Goal: Task Accomplishment & Management: Manage account settings

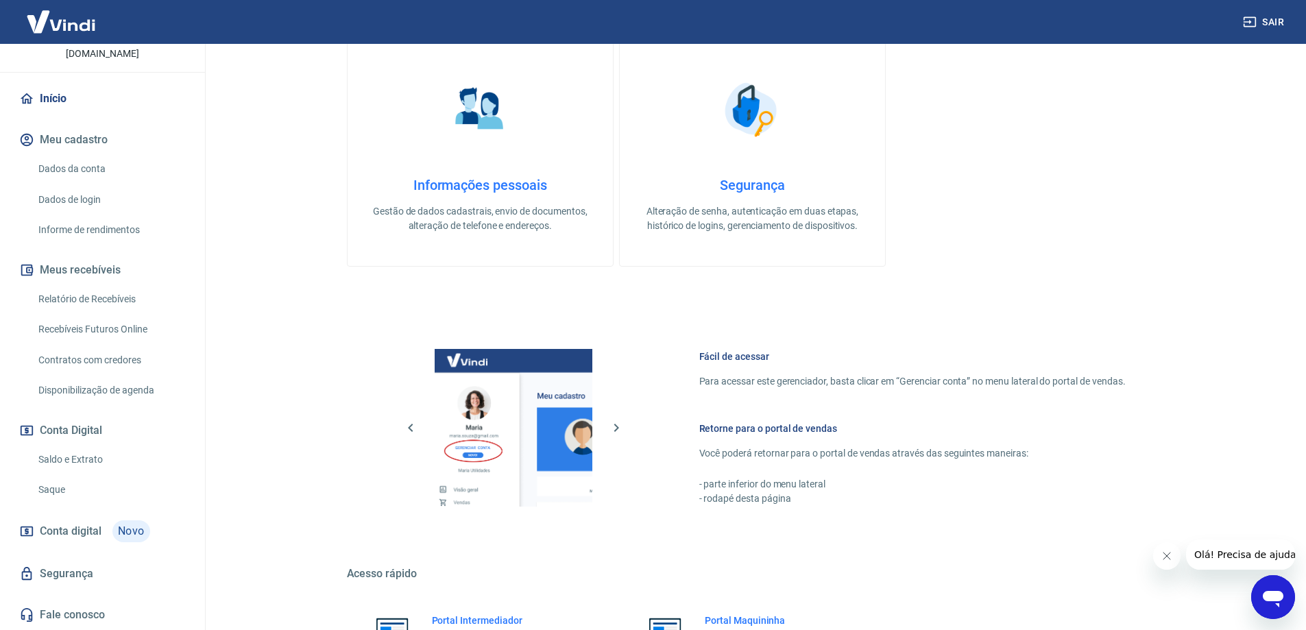
scroll to position [540, 0]
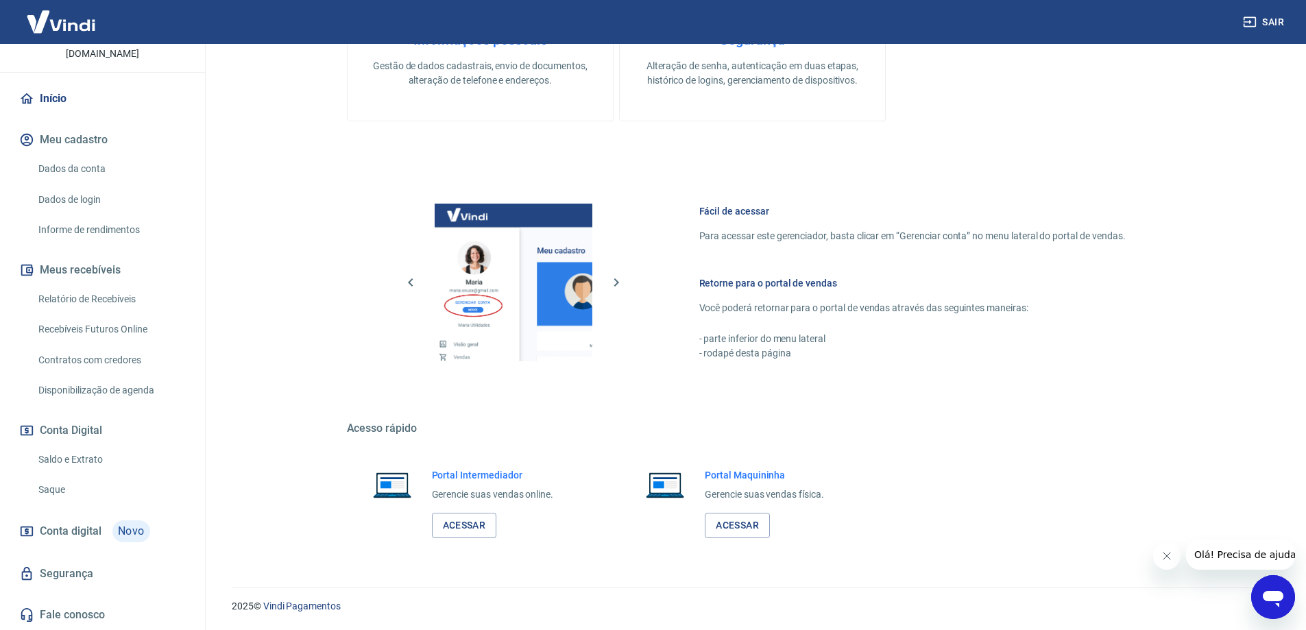
click at [58, 526] on span "Conta digital" at bounding box center [71, 531] width 62 height 19
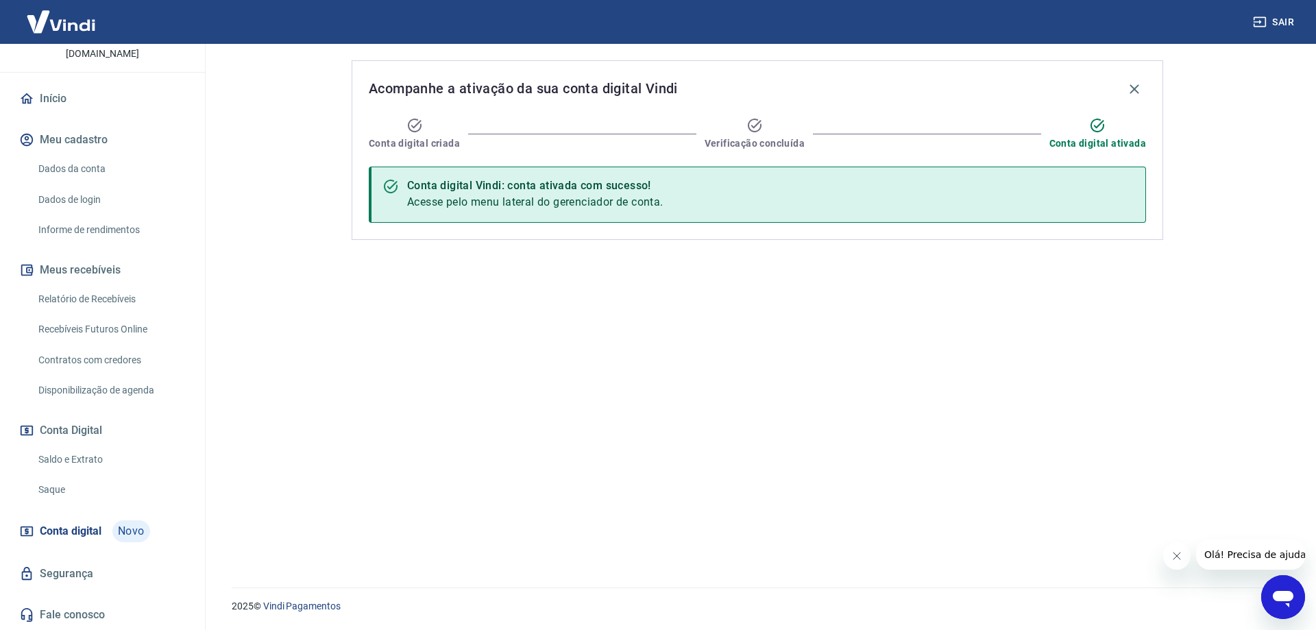
click at [62, 566] on link "Segurança" at bounding box center [102, 574] width 172 height 30
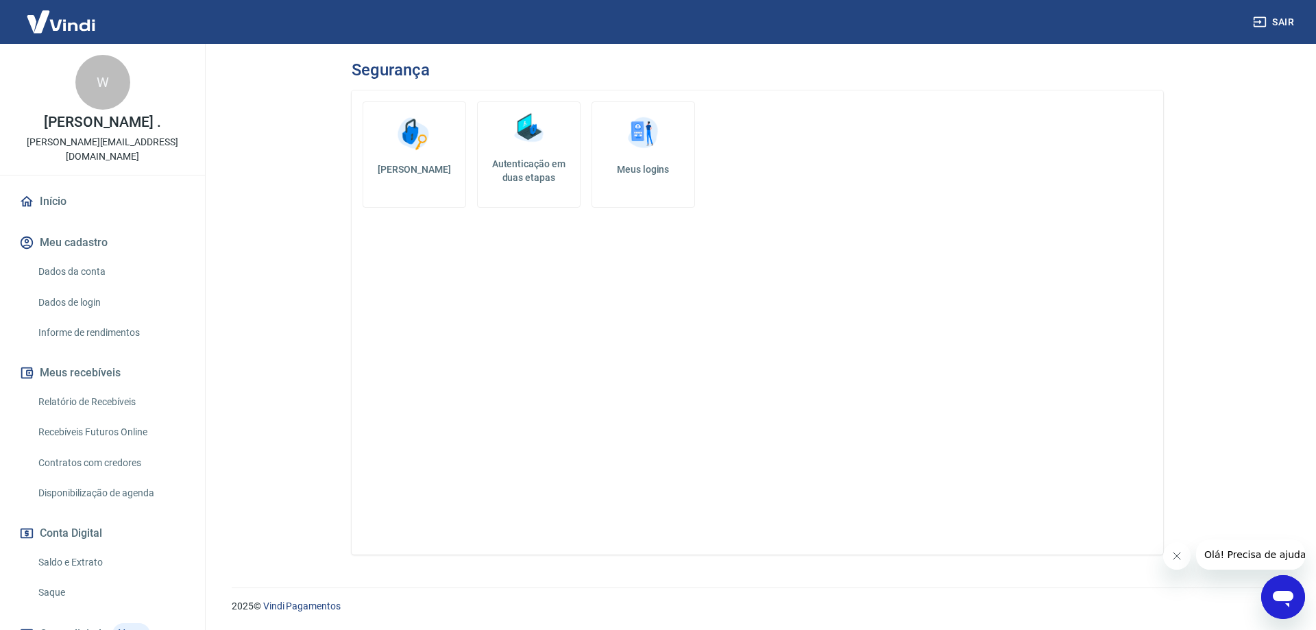
drag, startPoint x: 57, startPoint y: 199, endPoint x: 97, endPoint y: 200, distance: 39.8
click at [56, 199] on link "Início" at bounding box center [102, 201] width 172 height 30
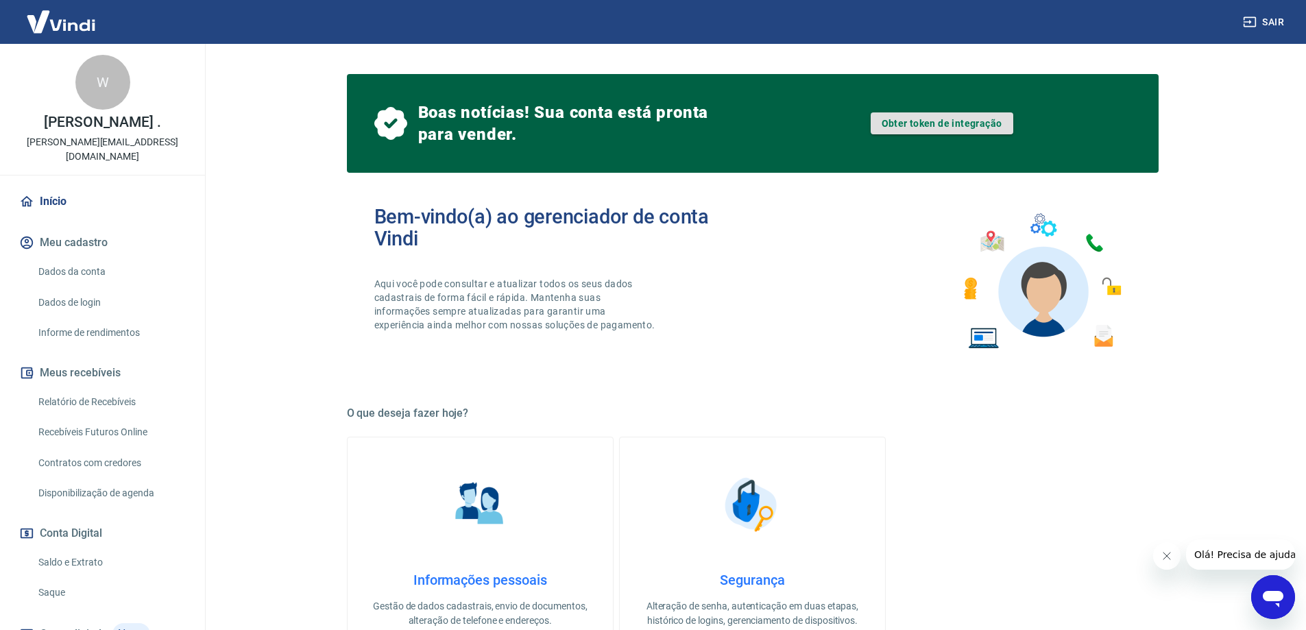
click at [974, 123] on link "Obter token de integração" at bounding box center [942, 123] width 143 height 22
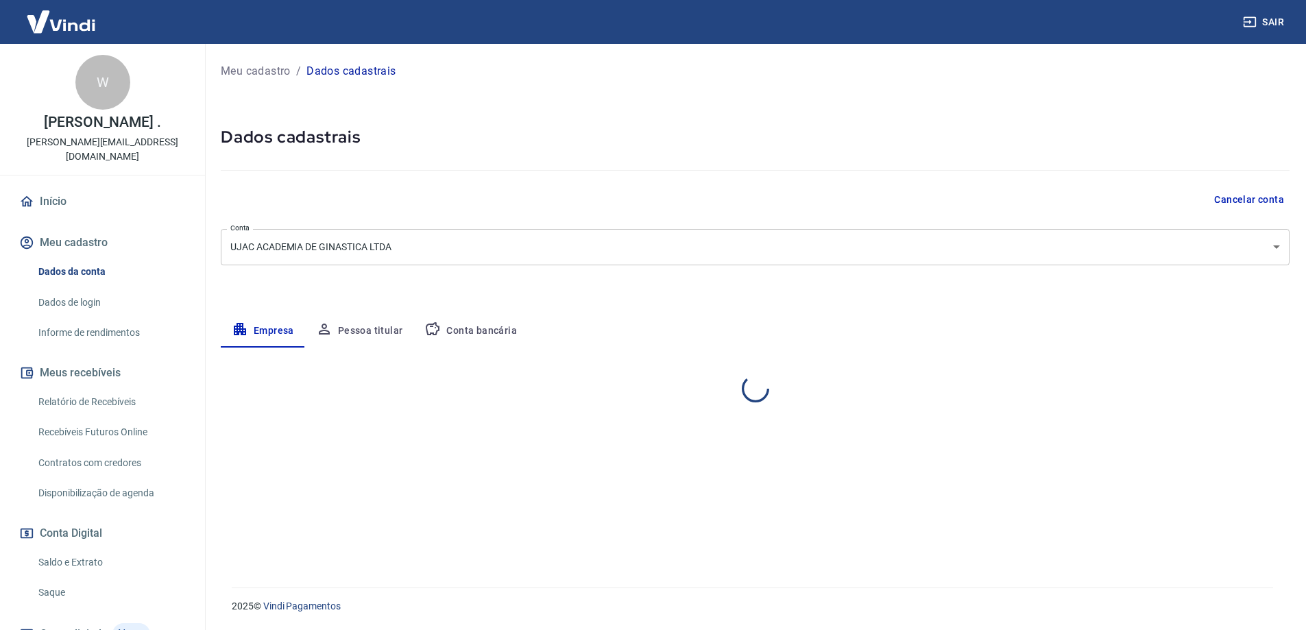
select select "SP"
select select "business"
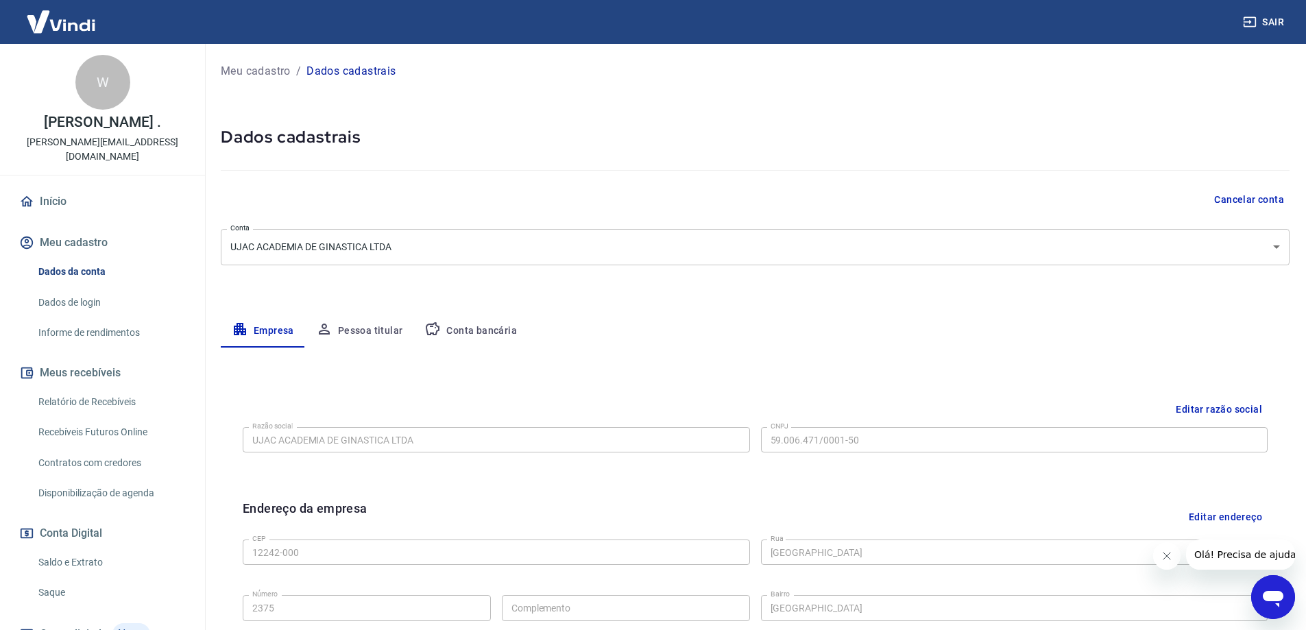
click at [476, 331] on button "Conta bancária" at bounding box center [470, 331] width 114 height 33
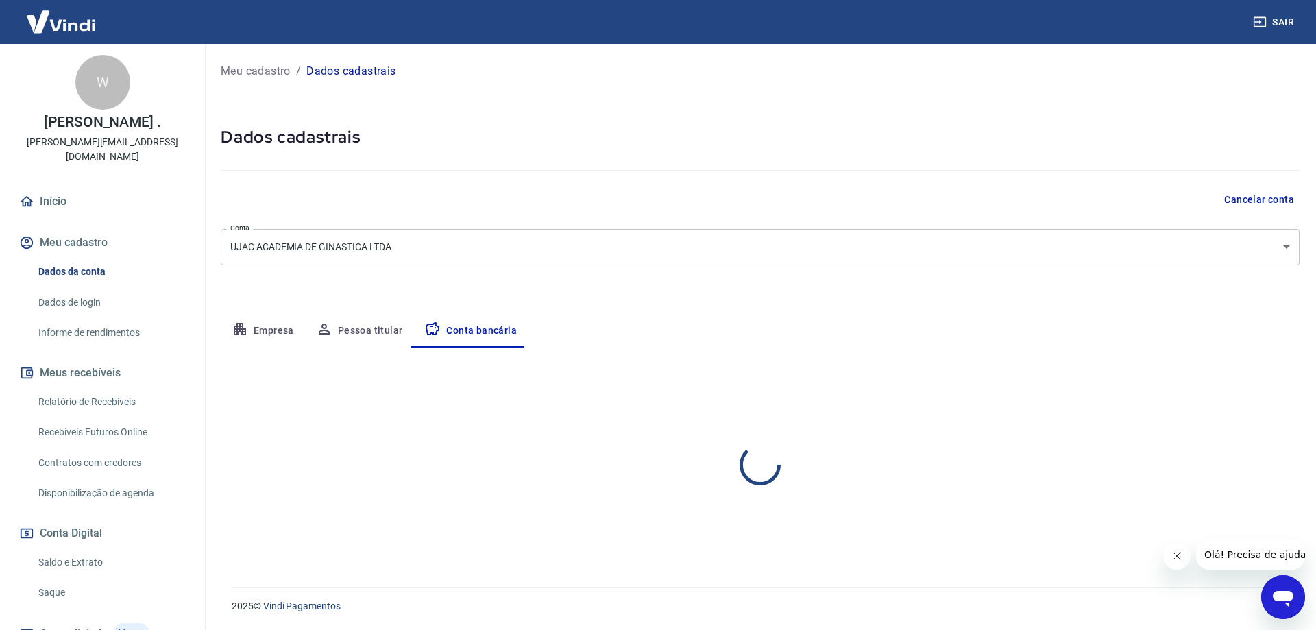
select select "1"
click at [1229, 382] on button "Editar conta bancária" at bounding box center [1242, 388] width 114 height 26
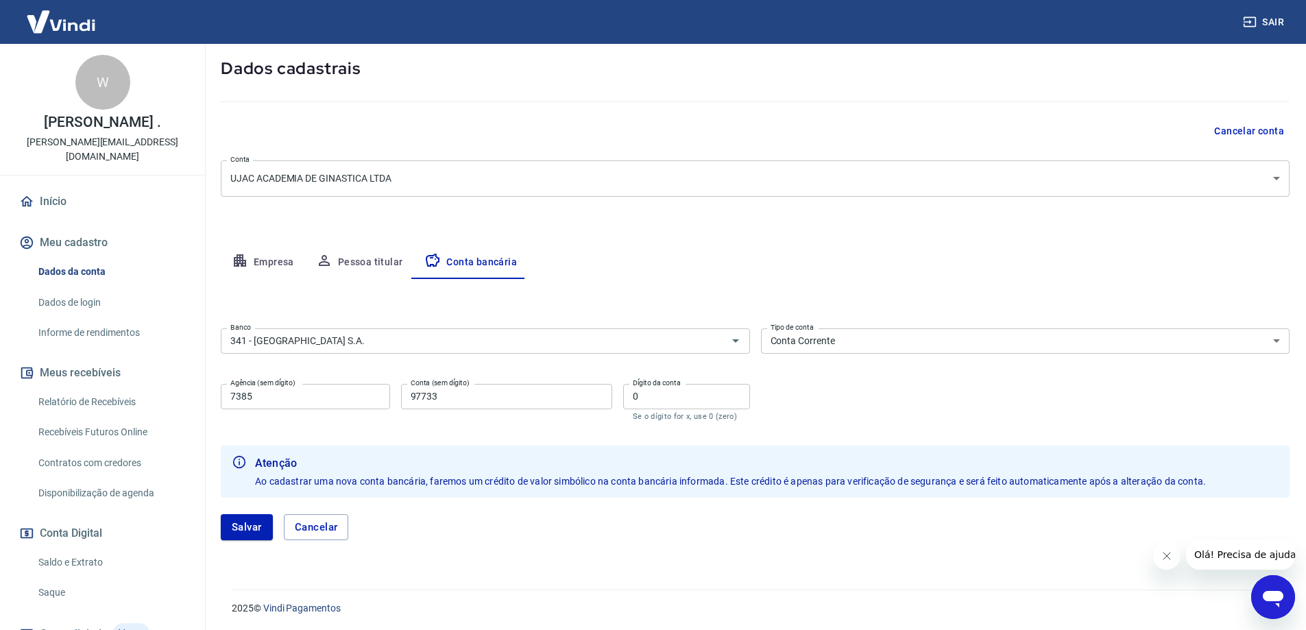
scroll to position [71, 0]
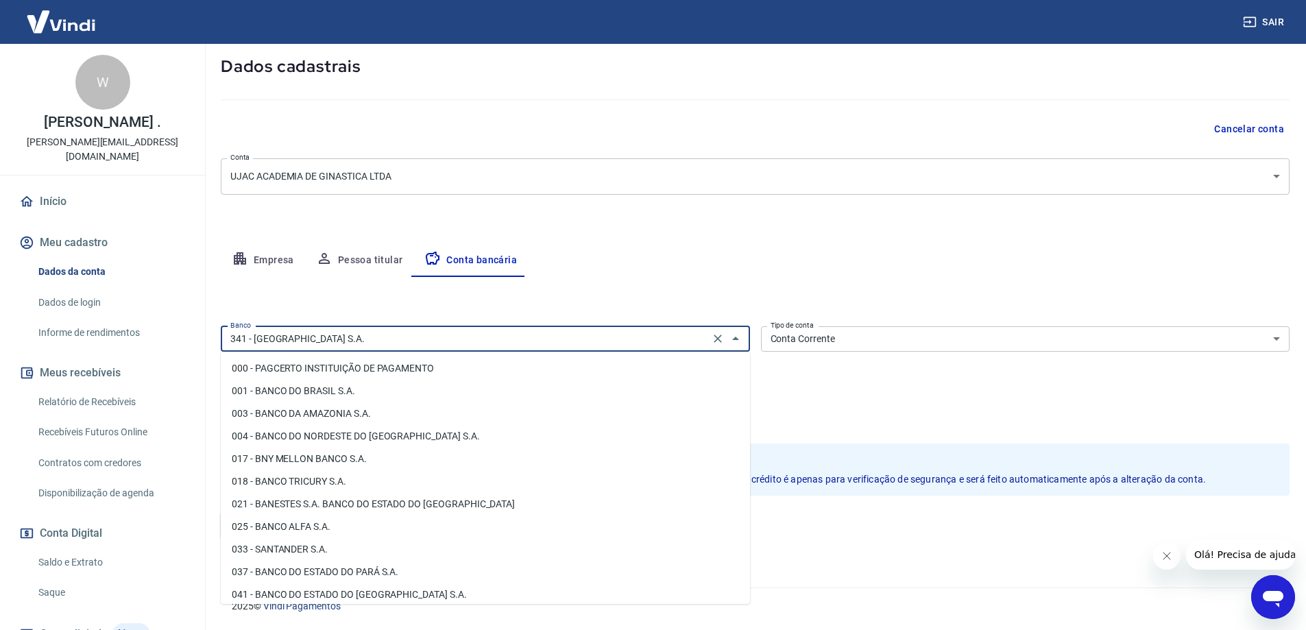
click at [290, 339] on input "341 - ITAÚ UNIBANCO S.A." at bounding box center [465, 338] width 481 height 17
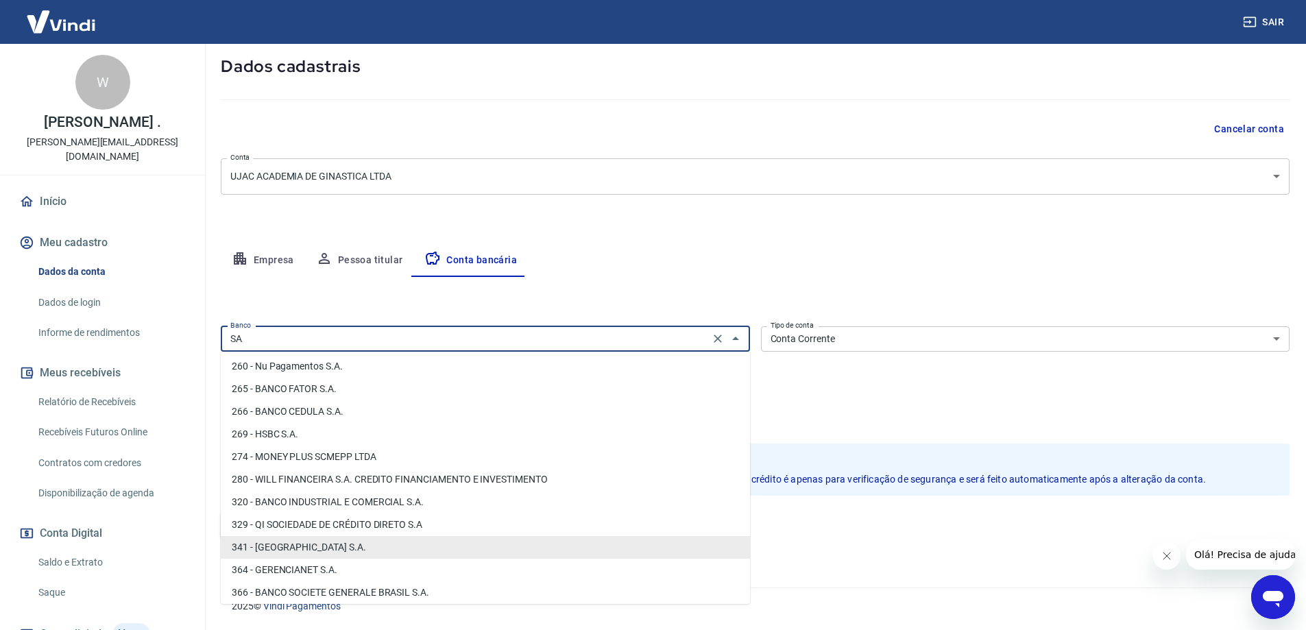
scroll to position [0, 0]
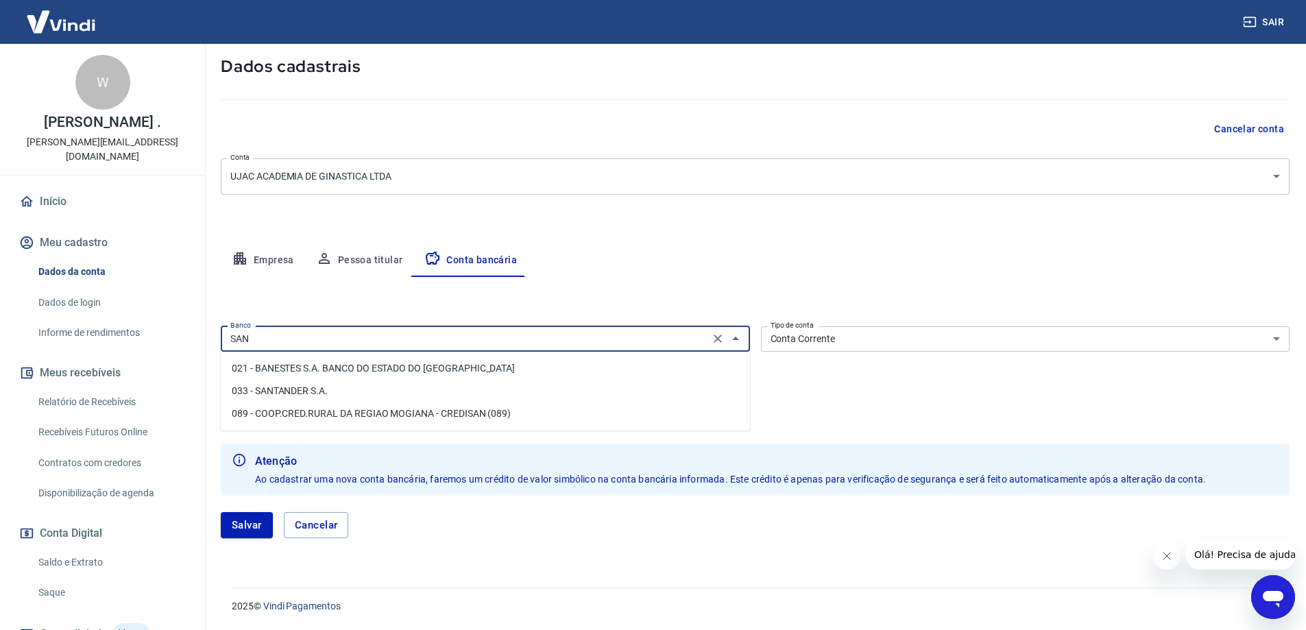
click at [302, 396] on li "033 - SANTANDER S.A." at bounding box center [485, 391] width 529 height 23
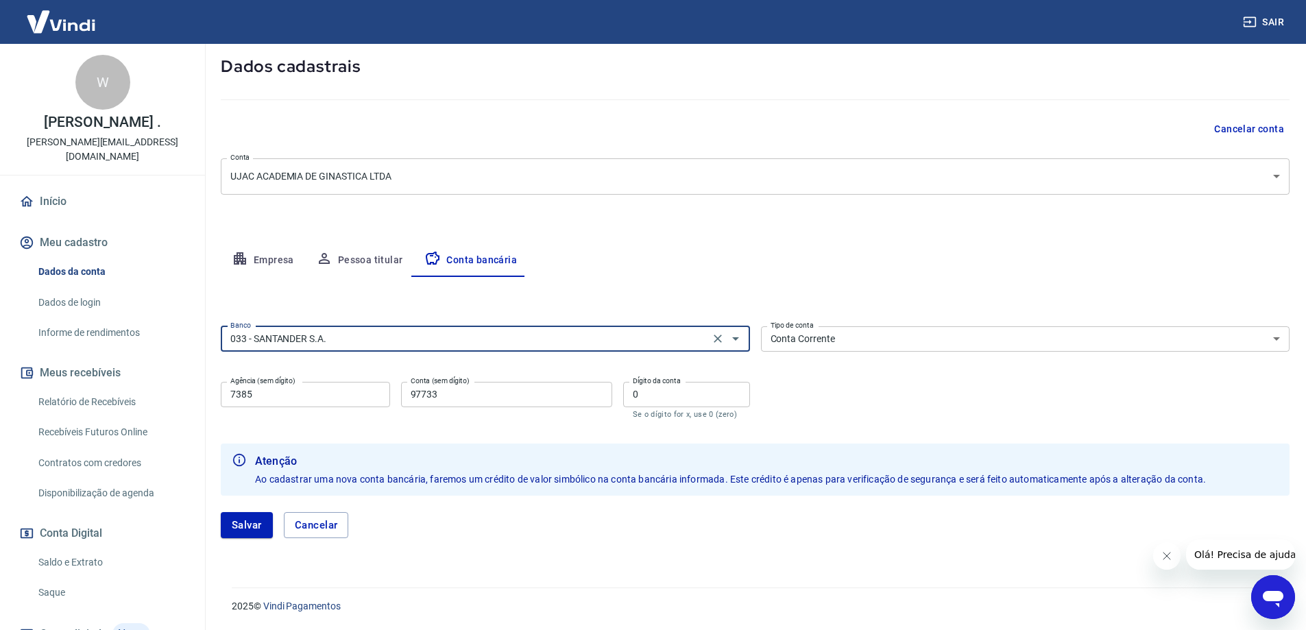
type input "033 - SANTANDER S.A."
click at [269, 398] on input "7385" at bounding box center [305, 394] width 169 height 25
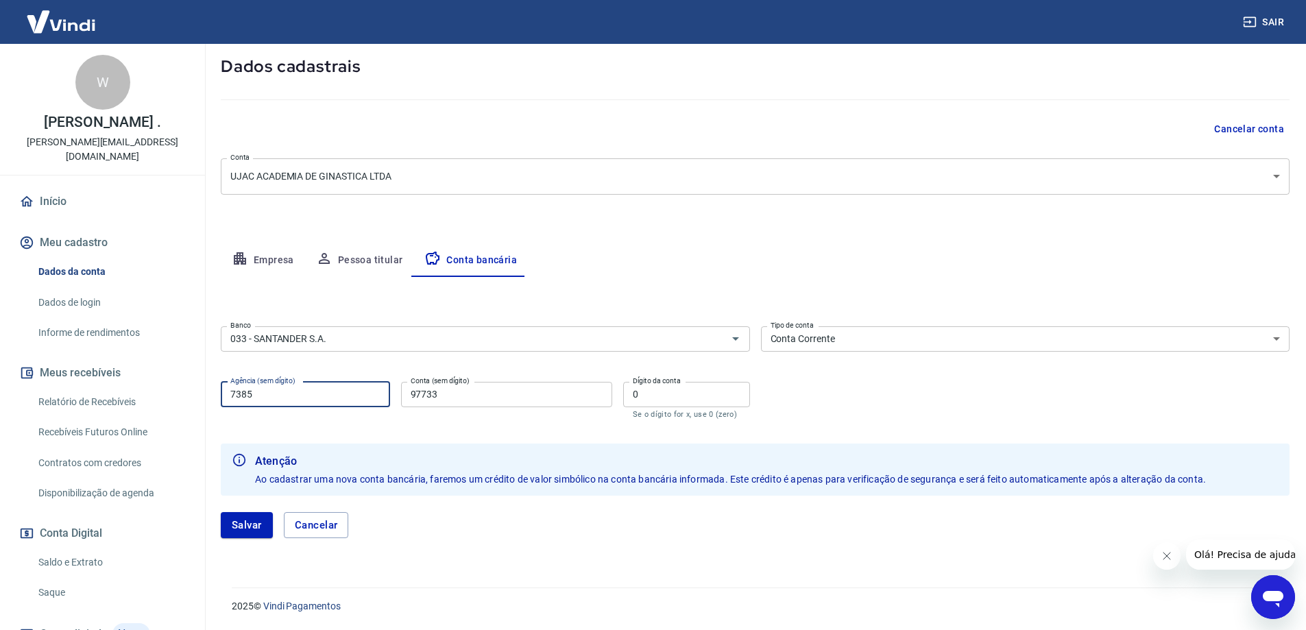
click at [269, 398] on input "7385" at bounding box center [305, 394] width 169 height 25
type input "3650"
type input "13"
click at [221, 512] on button "Salvar" at bounding box center [247, 525] width 52 height 26
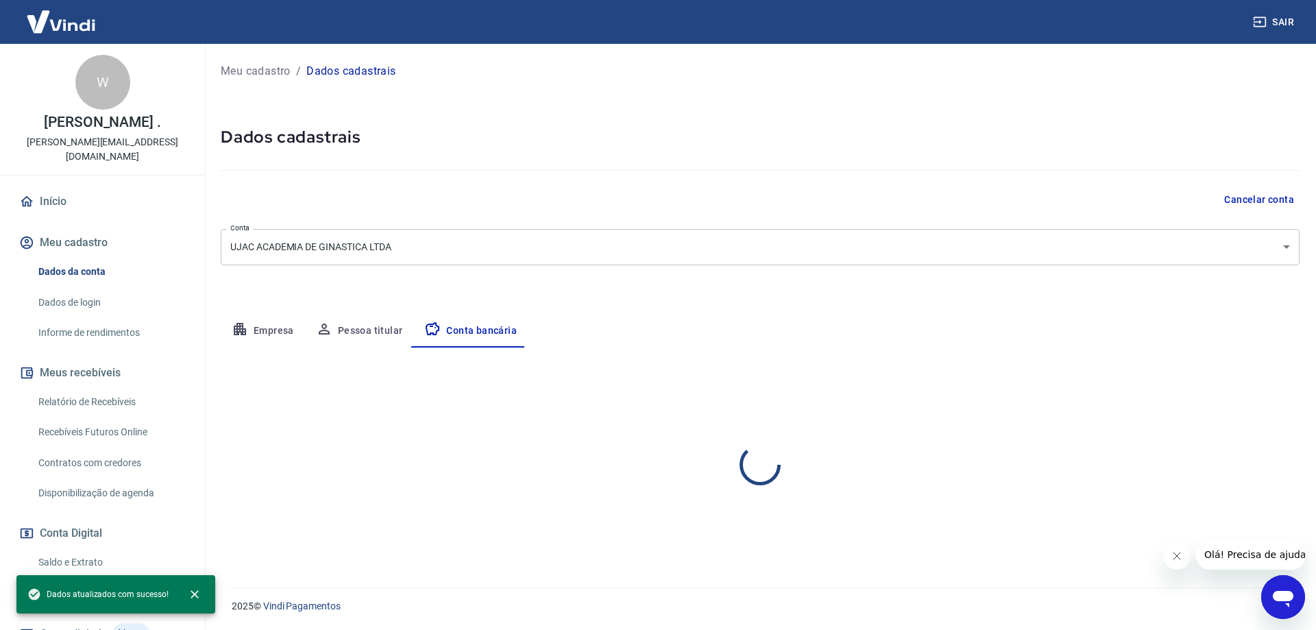
select select "1"
click at [1231, 385] on button "Editar conta bancária" at bounding box center [1242, 388] width 114 height 26
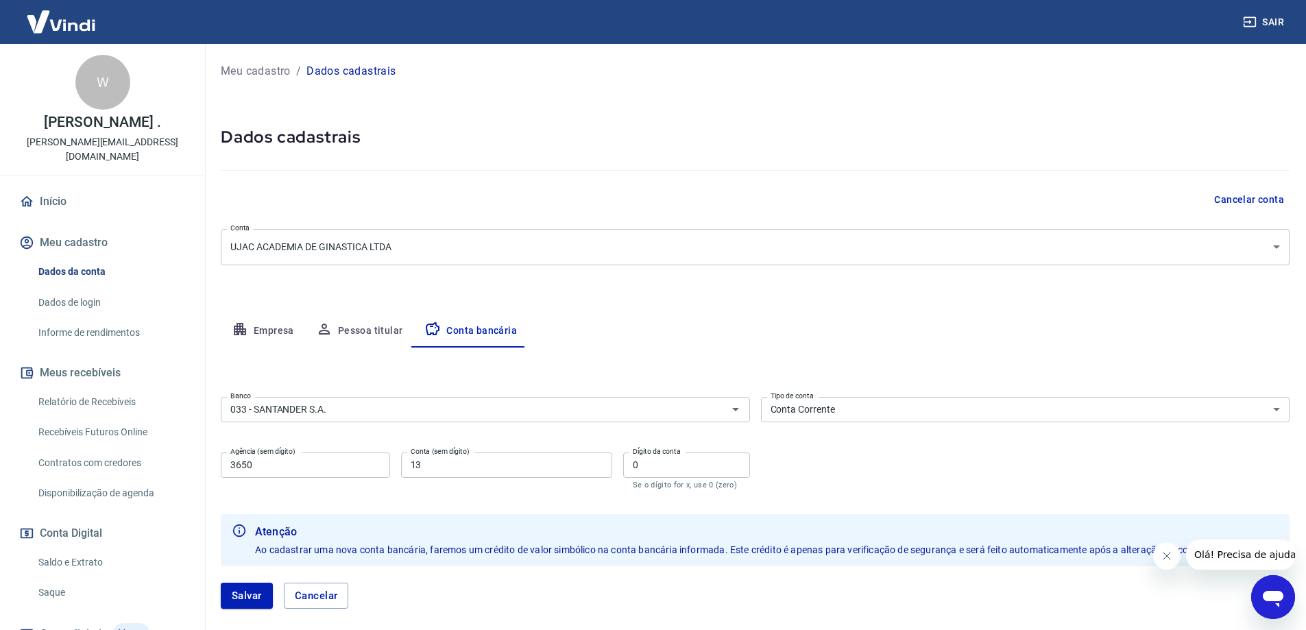
click at [481, 464] on input "13" at bounding box center [506, 464] width 211 height 25
type input "13007382"
click at [690, 456] on input "0" at bounding box center [686, 464] width 127 height 25
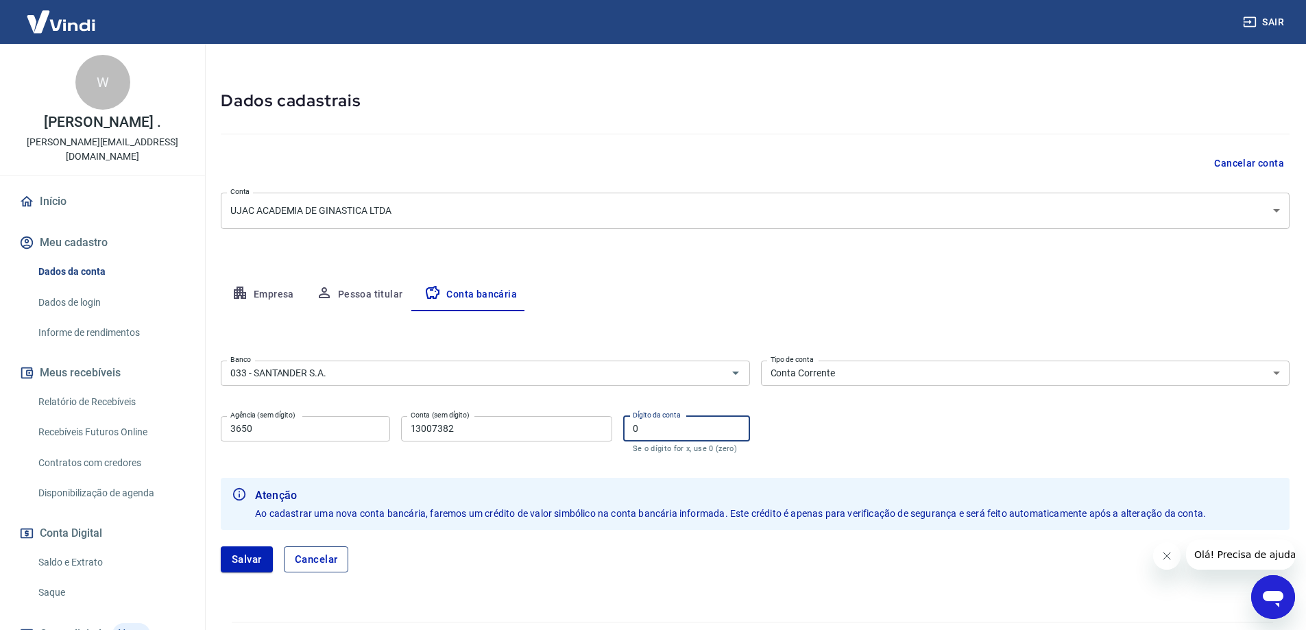
scroll to position [71, 0]
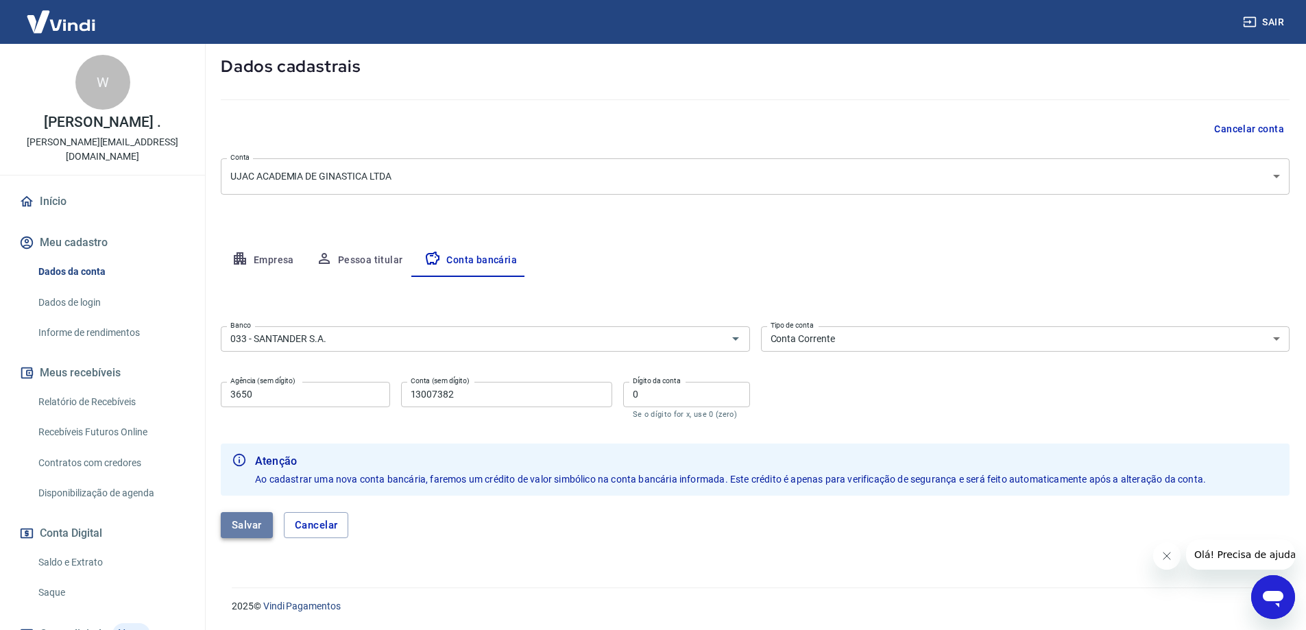
click at [247, 533] on button "Salvar" at bounding box center [247, 525] width 52 height 26
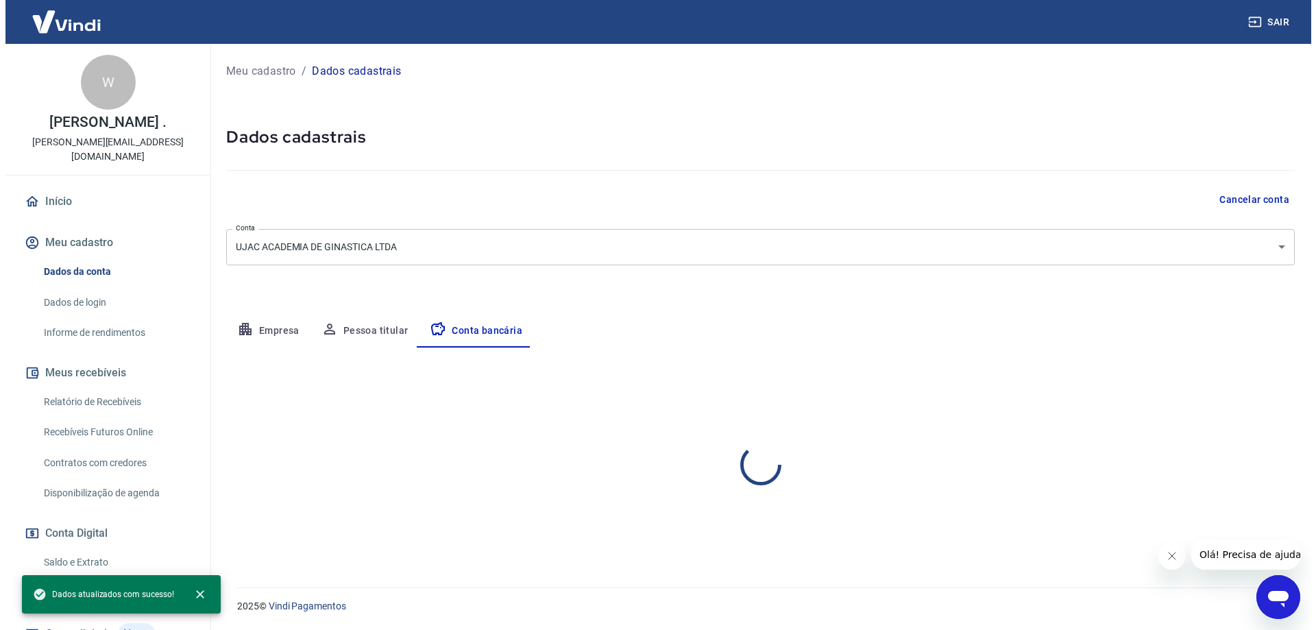
scroll to position [0, 0]
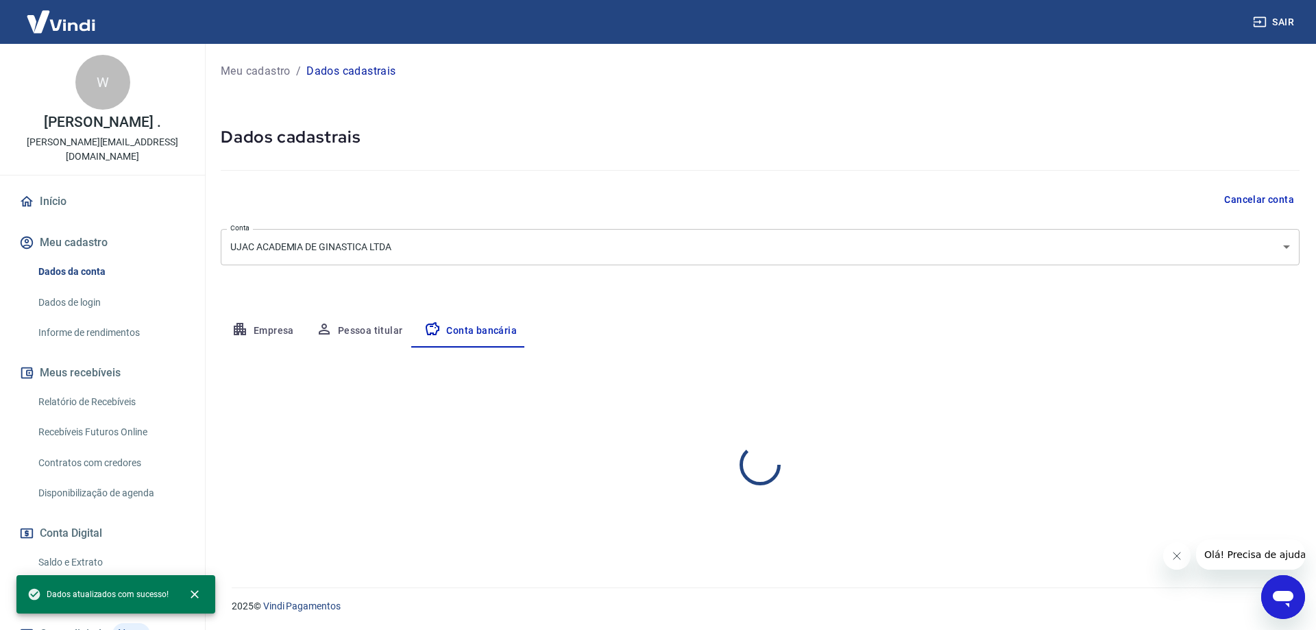
select select "1"
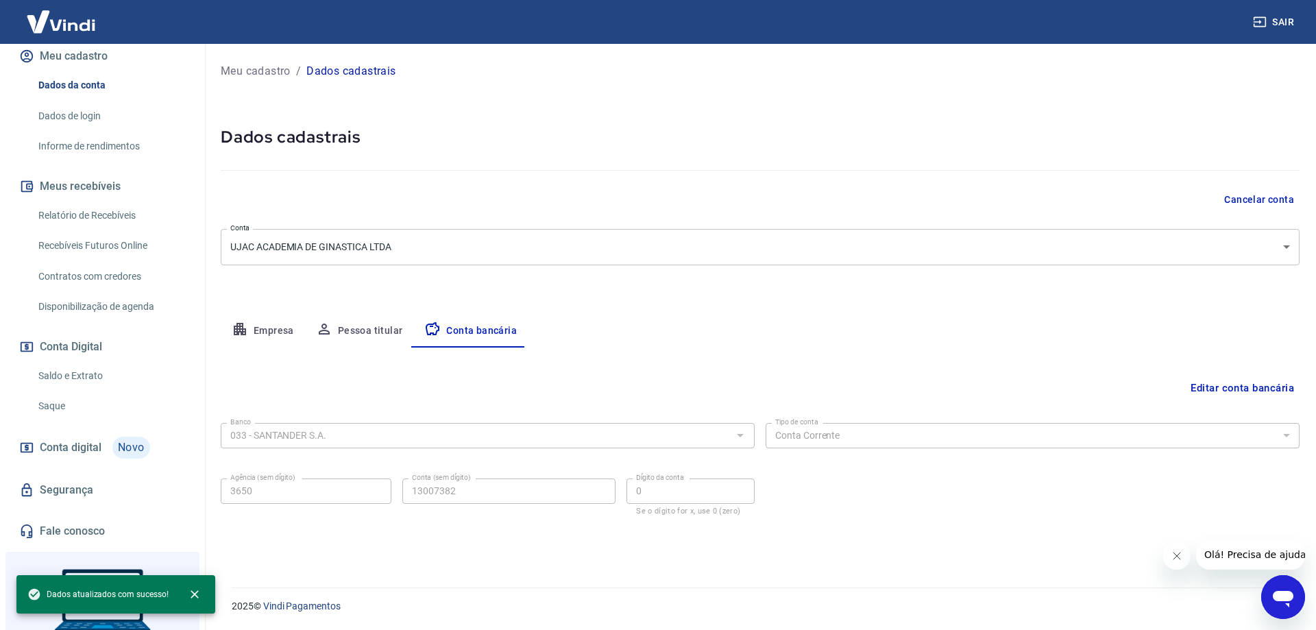
scroll to position [269, 0]
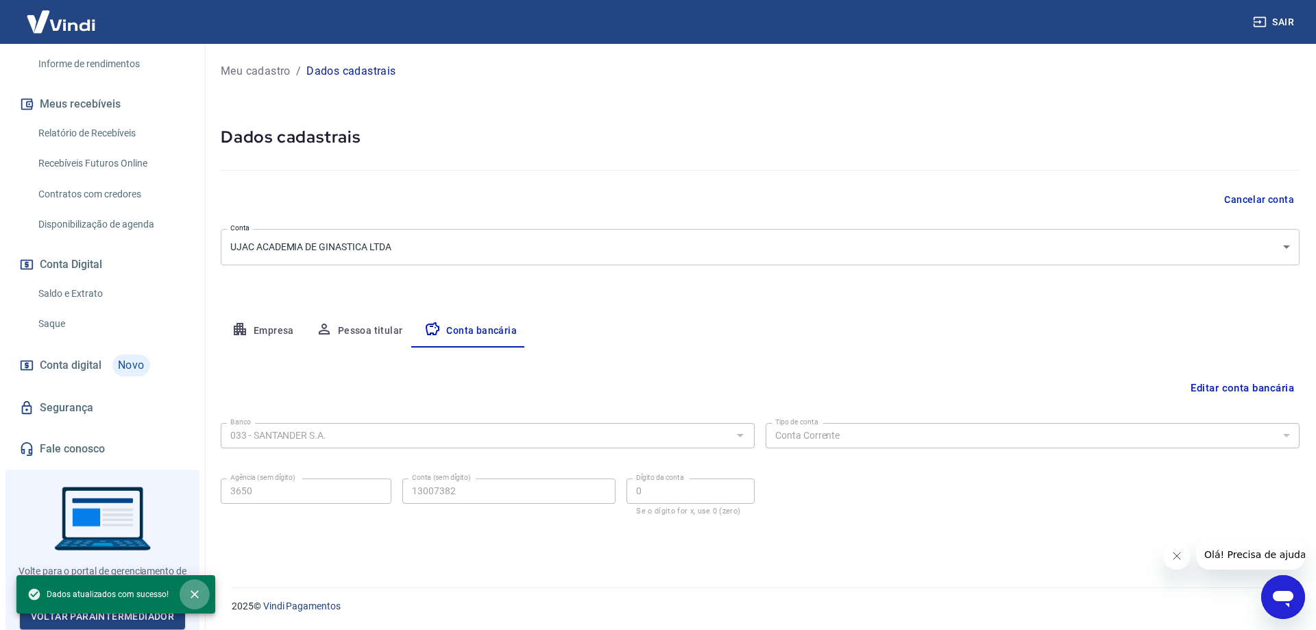
click at [200, 592] on button "close" at bounding box center [195, 594] width 30 height 30
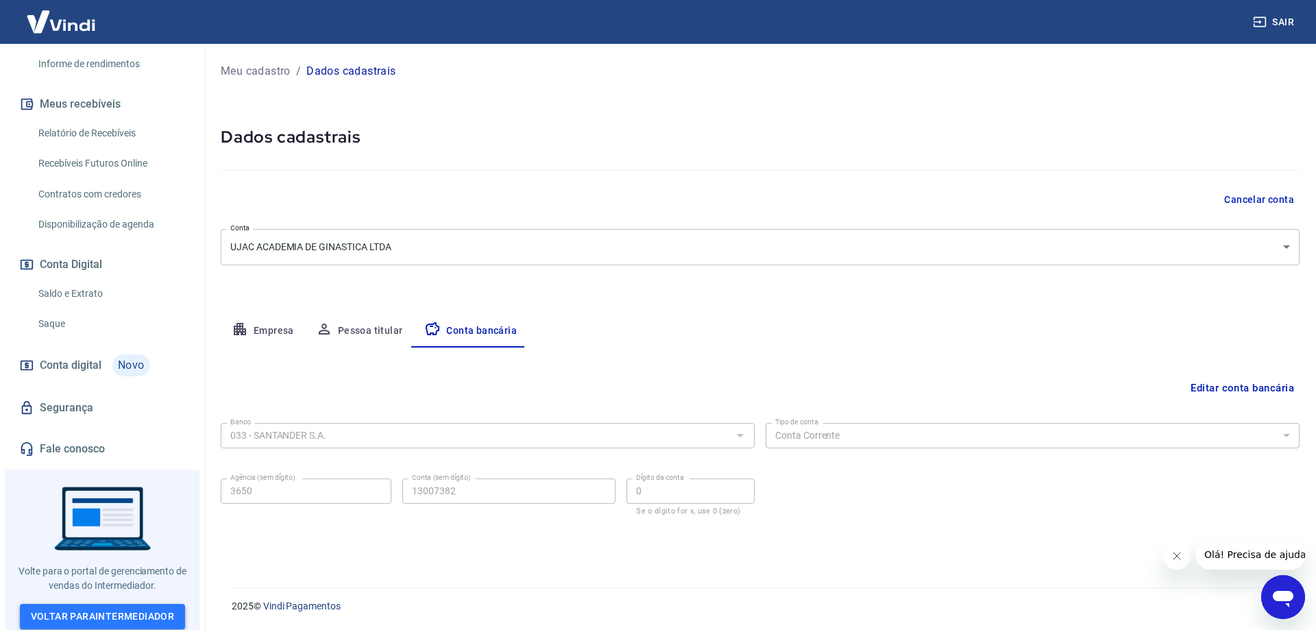
click at [127, 606] on link "Voltar para Intermediador" at bounding box center [103, 616] width 166 height 25
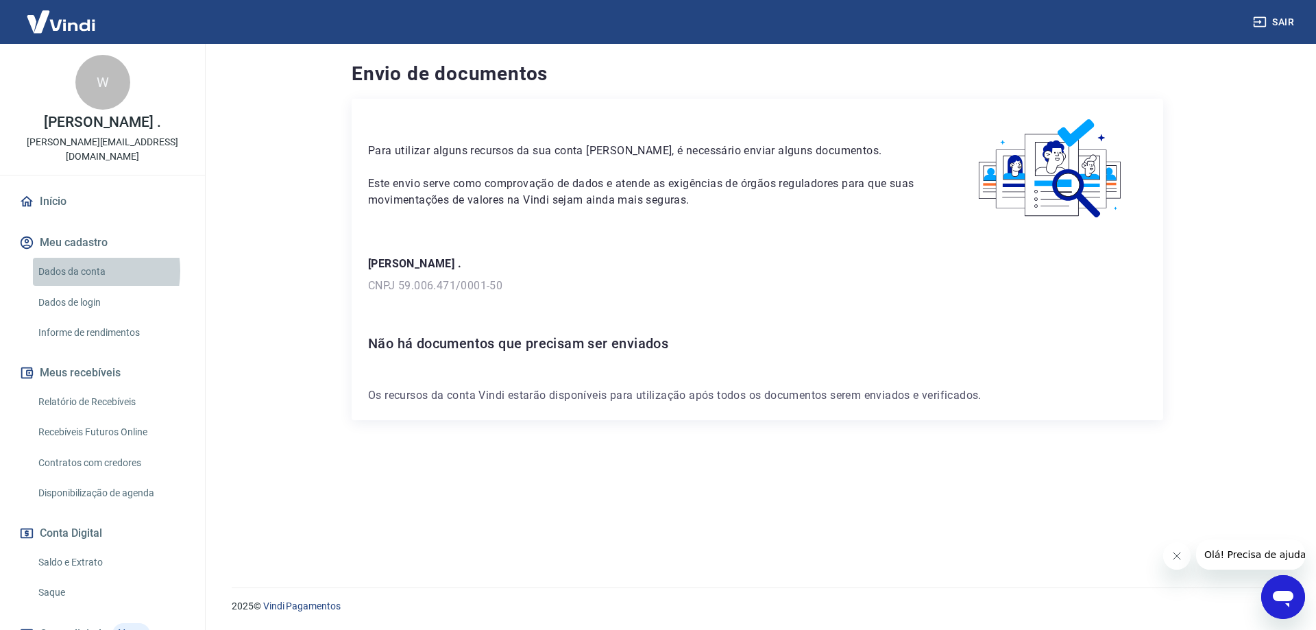
click at [80, 271] on link "Dados da conta" at bounding box center [111, 272] width 156 height 28
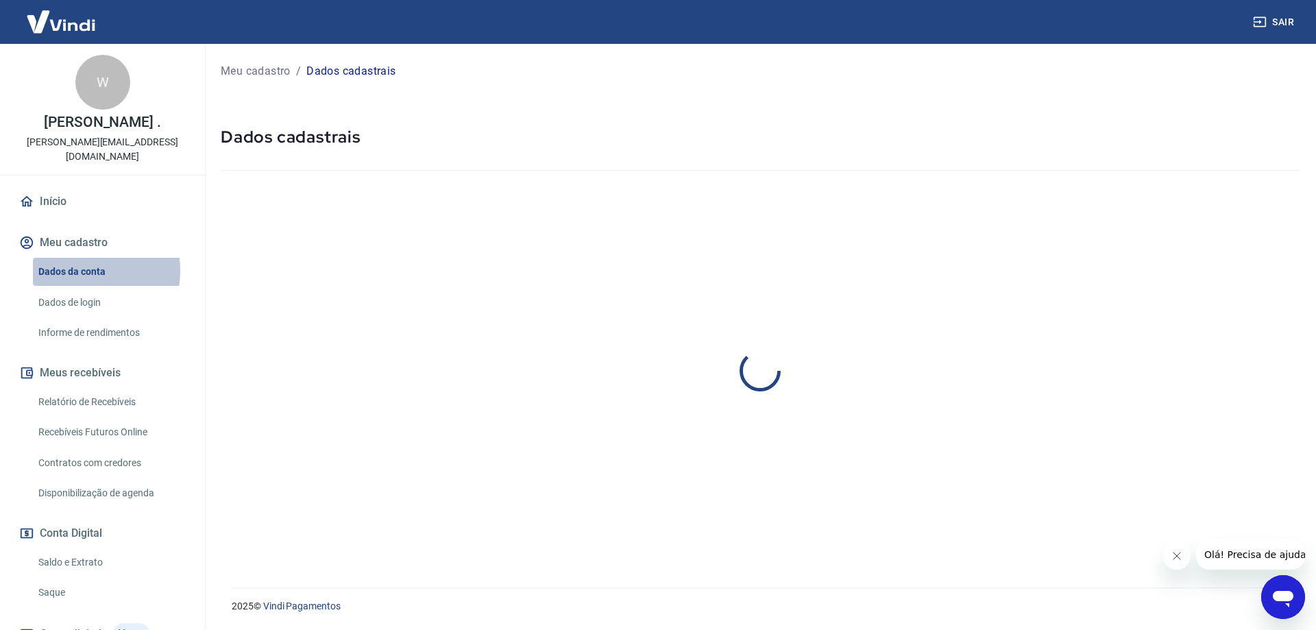
click at [80, 271] on link "Dados da conta" at bounding box center [111, 272] width 156 height 28
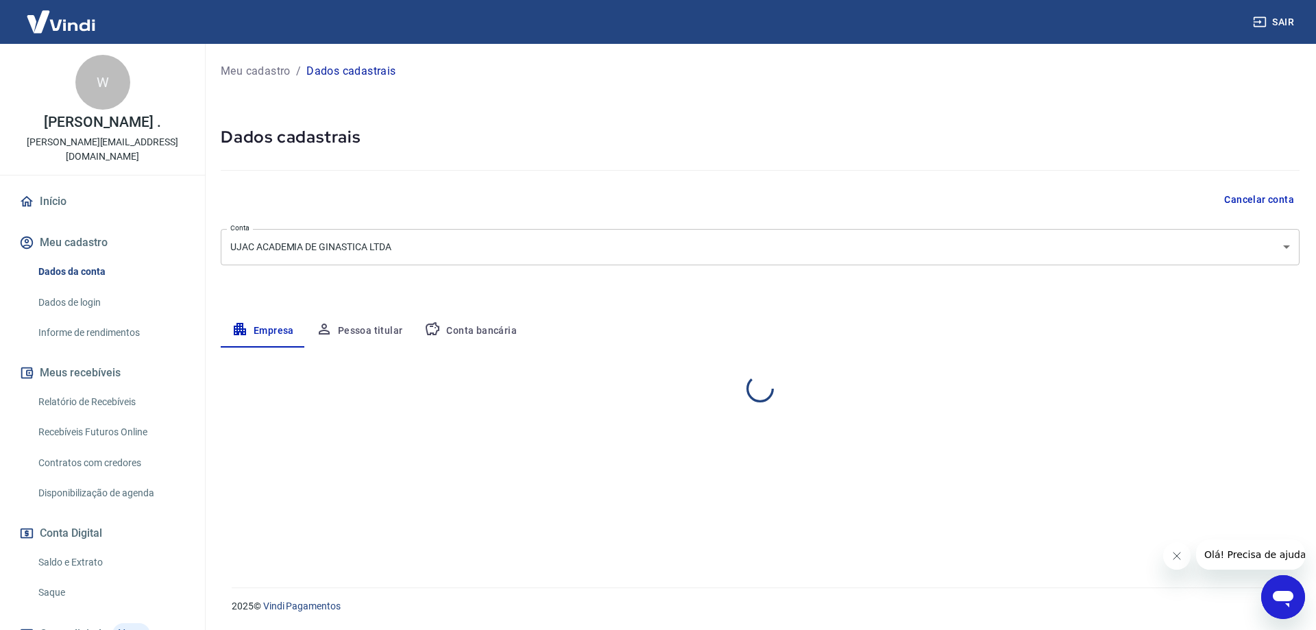
select select "SP"
select select "business"
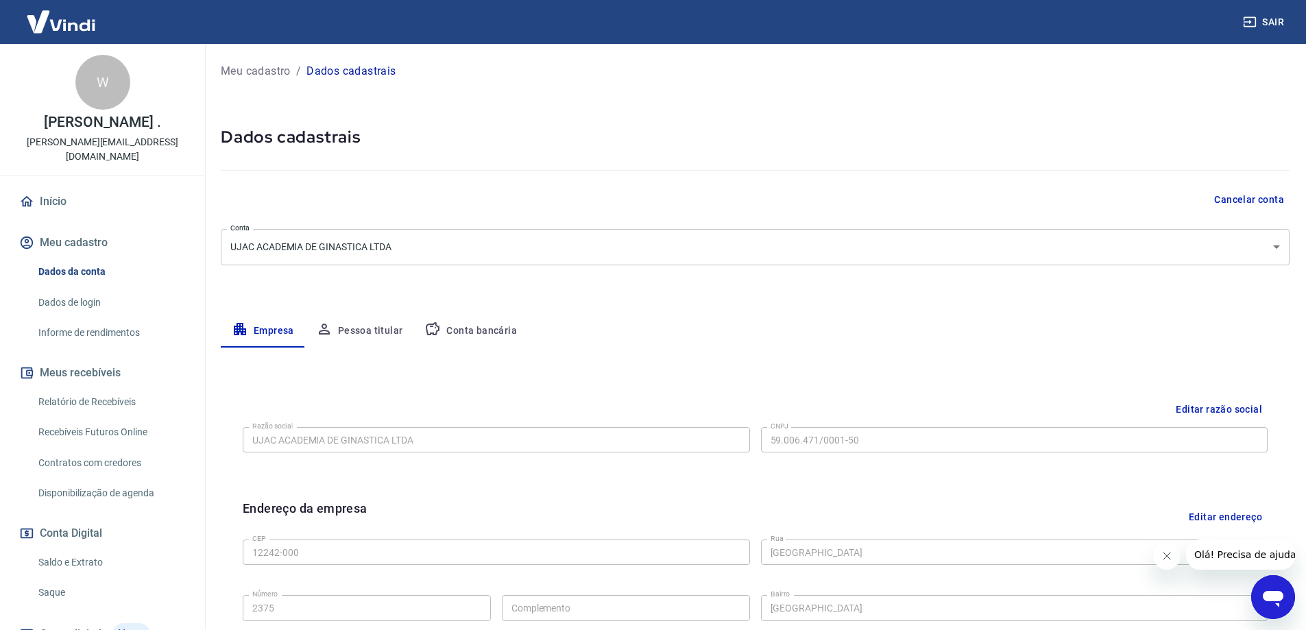
click at [80, 300] on link "Dados de login" at bounding box center [111, 303] width 156 height 28
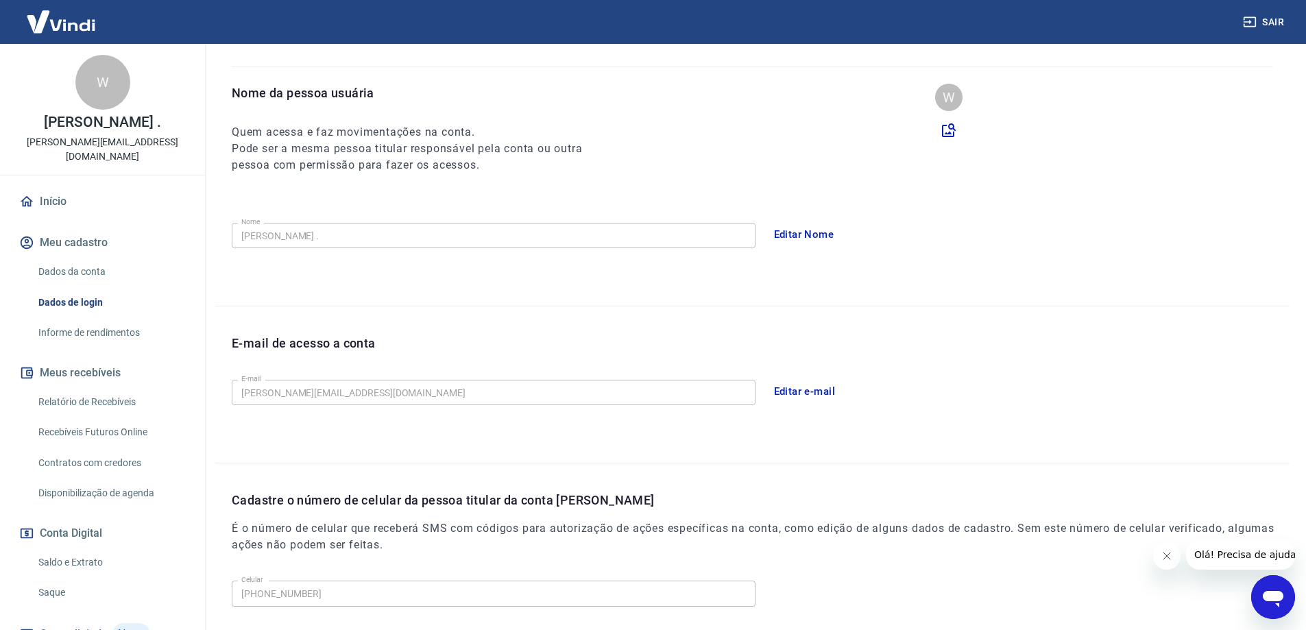
scroll to position [248, 0]
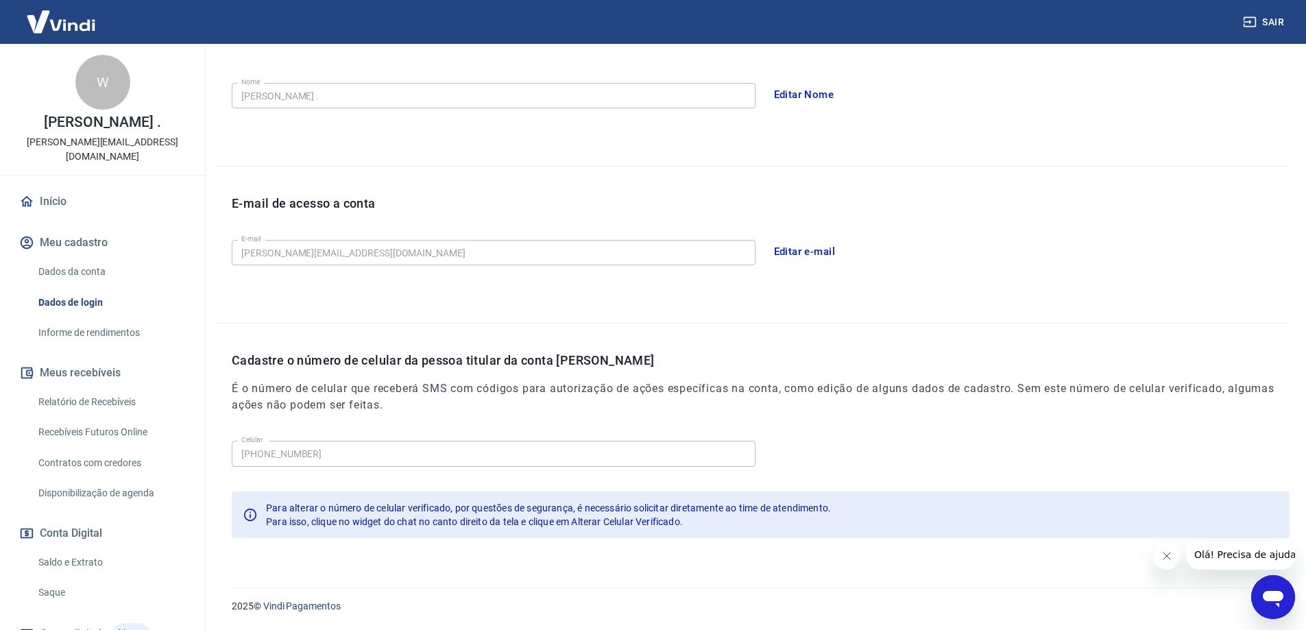
click at [56, 330] on link "Informe de rendimentos" at bounding box center [111, 333] width 156 height 28
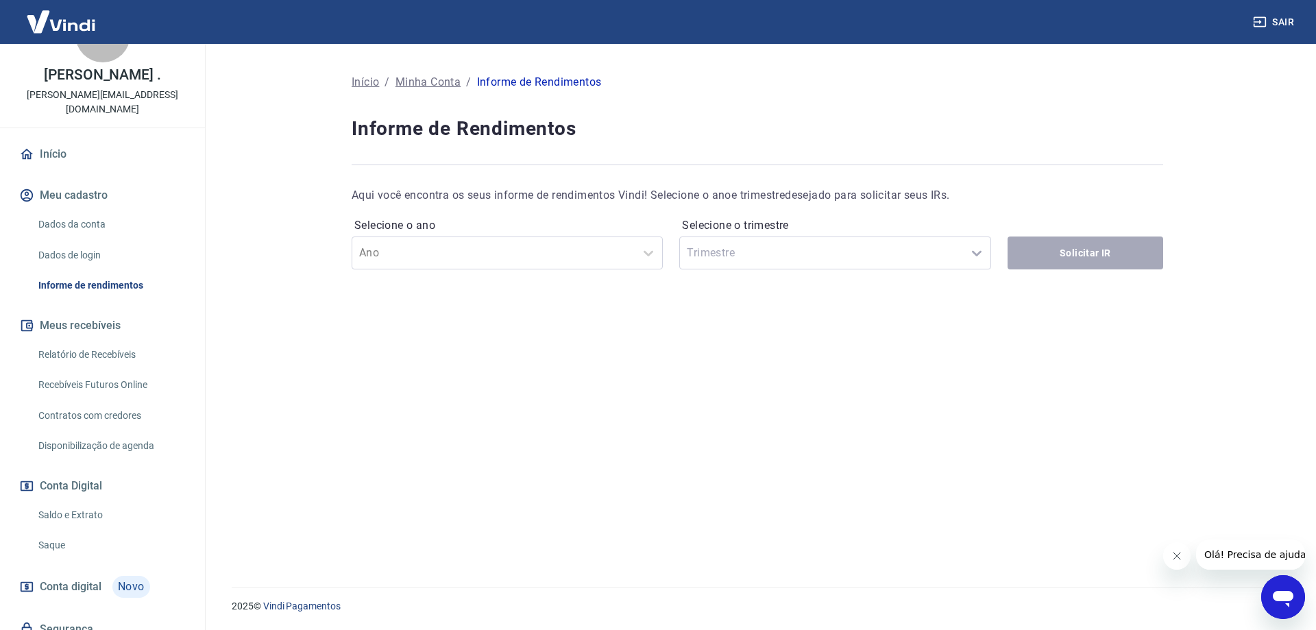
scroll to position [103, 0]
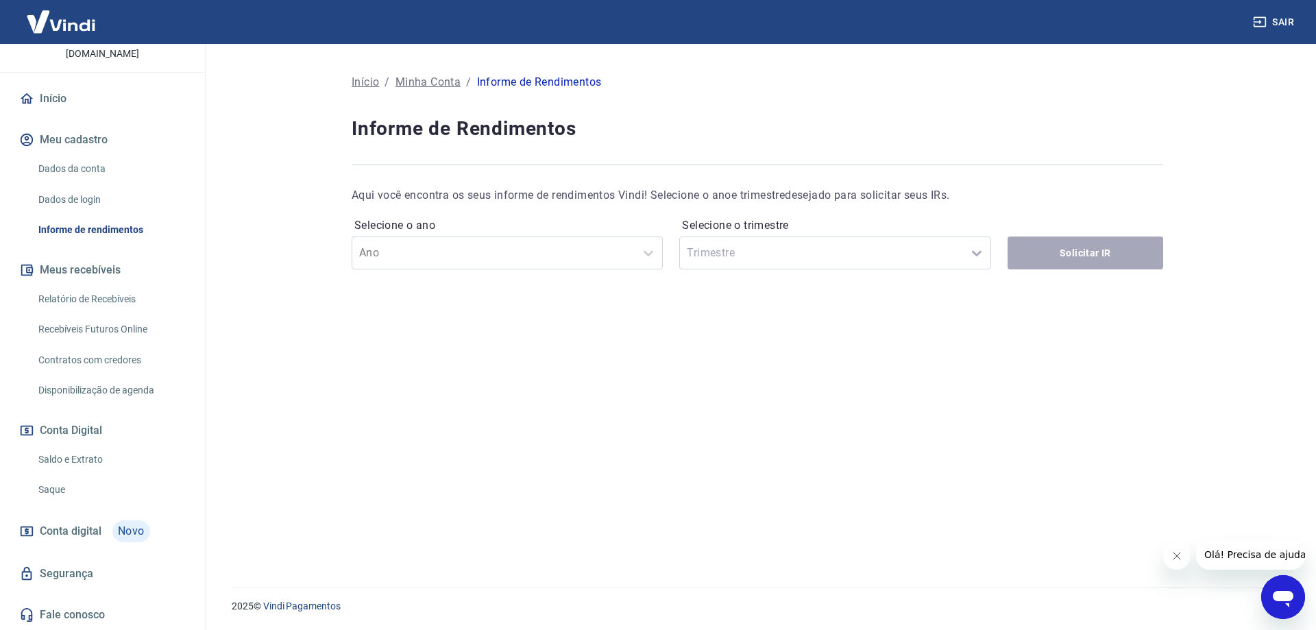
click at [70, 528] on span "Conta digital" at bounding box center [71, 531] width 62 height 19
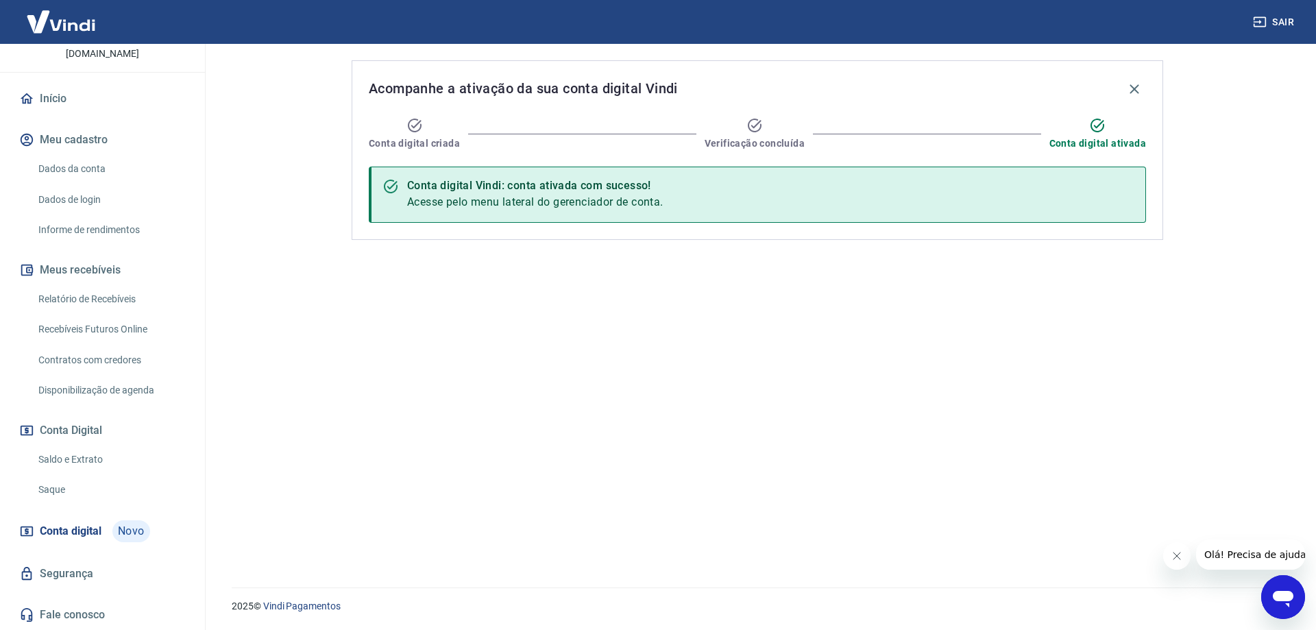
click at [70, 553] on div "Início Meu cadastro Dados da conta Dados de login Informe de rendimentos Meus r…" at bounding box center [102, 357] width 205 height 546
click at [70, 567] on link "Segurança" at bounding box center [102, 574] width 172 height 30
